Goal: Find specific page/section: Find specific page/section

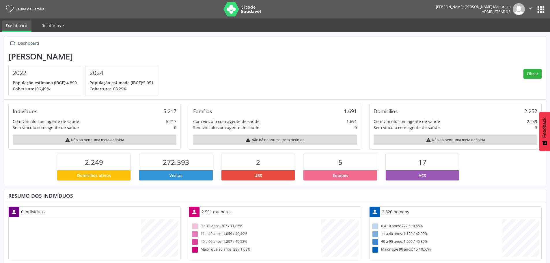
scroll to position [96, 181]
click at [542, 12] on button "apps" at bounding box center [541, 9] width 10 height 10
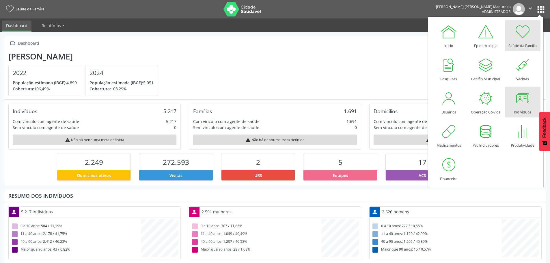
click at [524, 108] on div "Indivíduos" at bounding box center [522, 111] width 17 height 8
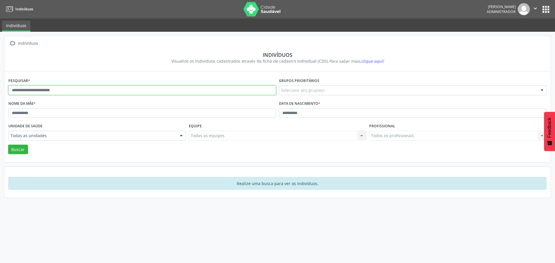
click at [46, 89] on input "text" at bounding box center [142, 91] width 268 height 10
type input "**********"
click at [20, 151] on button "Buscar" at bounding box center [18, 150] width 20 height 10
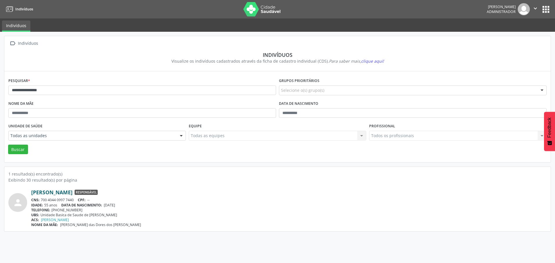
click at [68, 193] on link "Silvani Goncalves Figueiredo" at bounding box center [51, 192] width 41 height 6
